Goal: Transaction & Acquisition: Purchase product/service

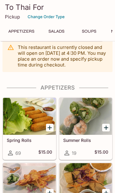
scroll to position [125, 0]
click at [20, 108] on div at bounding box center [29, 116] width 53 height 37
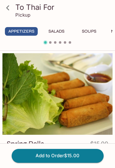
click at [67, 155] on button "Add to Order $15.00" at bounding box center [58, 156] width 92 height 14
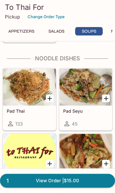
scroll to position [613, 0]
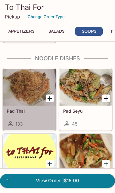
click at [26, 89] on div at bounding box center [29, 87] width 53 height 37
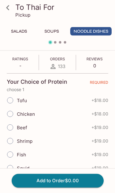
scroll to position [123, 0]
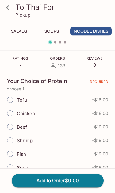
click at [11, 115] on input "Chicken" at bounding box center [10, 113] width 13 height 13
radio input "true"
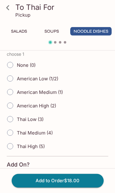
scroll to position [276, 0]
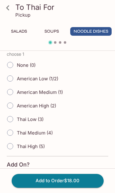
click at [12, 78] on input "American Low (1/2)" at bounding box center [10, 78] width 13 height 13
radio input "true"
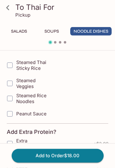
scroll to position [426, 0]
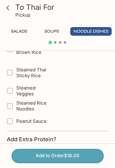
click at [75, 157] on button "Add to Order $18.00" at bounding box center [58, 156] width 92 height 14
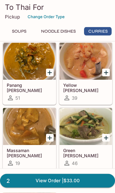
scroll to position [857, 0]
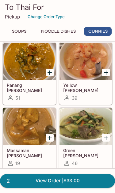
click at [26, 68] on div at bounding box center [29, 61] width 53 height 37
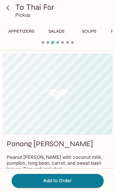
scroll to position [0, 70]
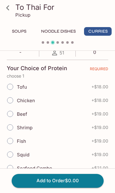
click at [9, 100] on input "Chicken" at bounding box center [10, 100] width 13 height 13
radio input "true"
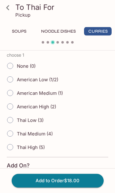
scroll to position [275, 0]
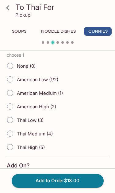
click at [9, 82] on input "American Low (1/2)" at bounding box center [10, 79] width 13 height 13
radio input "true"
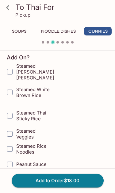
scroll to position [383, 0]
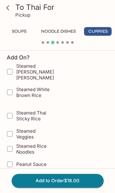
click at [71, 167] on button "Add to Order $18.00" at bounding box center [58, 181] width 92 height 14
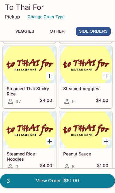
click at [51, 80] on button "Add Steamed Thai Sticky Rice" at bounding box center [50, 76] width 8 height 8
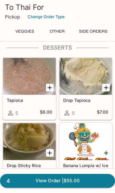
scroll to position [1835, 0]
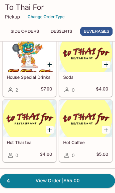
click at [65, 167] on link "4 View Order | $55.00" at bounding box center [57, 181] width 115 height 14
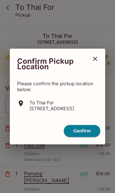
click at [86, 134] on button "Confirm" at bounding box center [82, 131] width 37 height 12
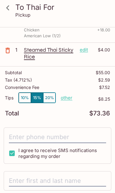
click at [26, 93] on button "10%" at bounding box center [25, 97] width 12 height 10
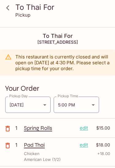
click at [10, 9] on icon at bounding box center [7, 7] width 11 height 11
